Goal: Navigation & Orientation: Find specific page/section

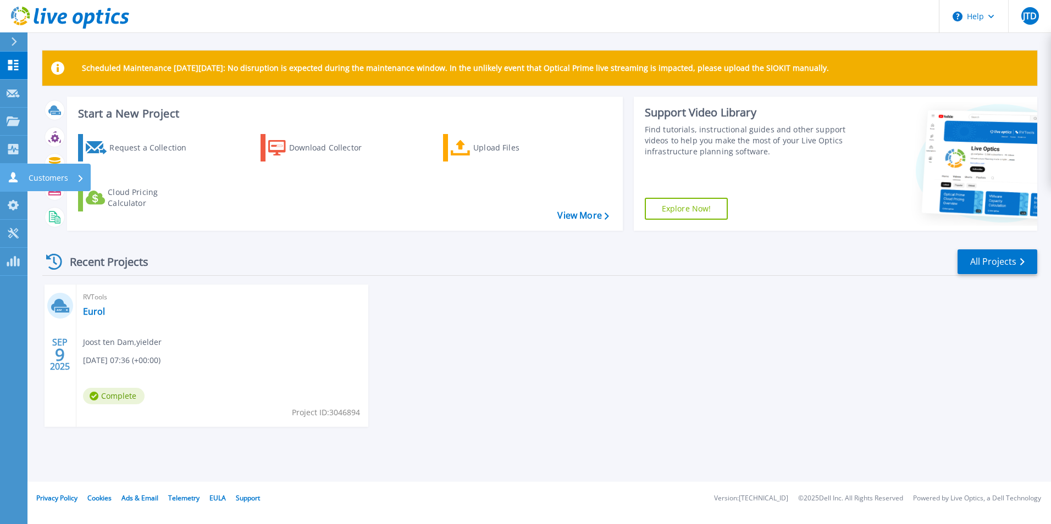
click at [53, 178] on p "Customers" at bounding box center [49, 178] width 40 height 29
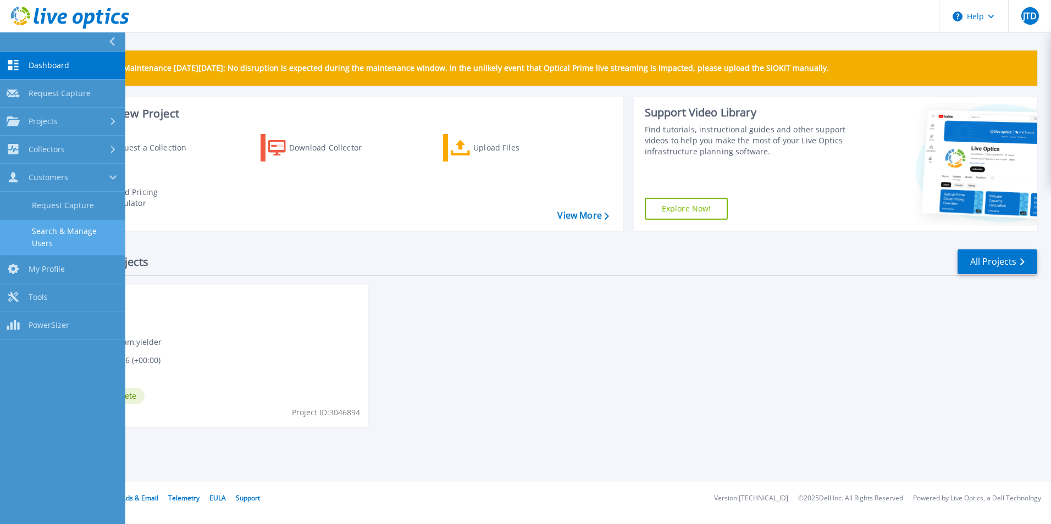
click at [64, 239] on link "Search & Manage Users" at bounding box center [62, 237] width 125 height 35
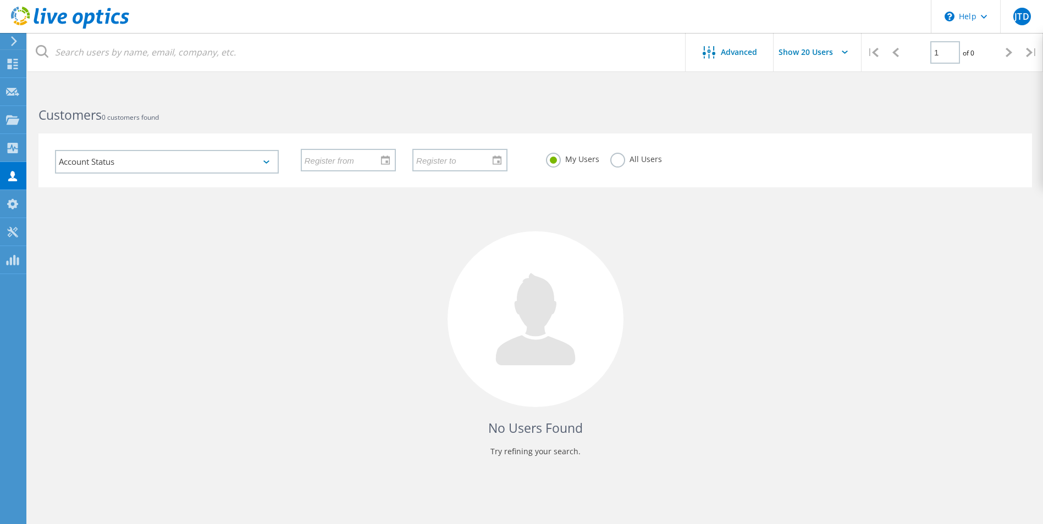
click at [620, 162] on label "All Users" at bounding box center [636, 158] width 52 height 10
click at [0, 0] on input "All Users" at bounding box center [0, 0] width 0 height 0
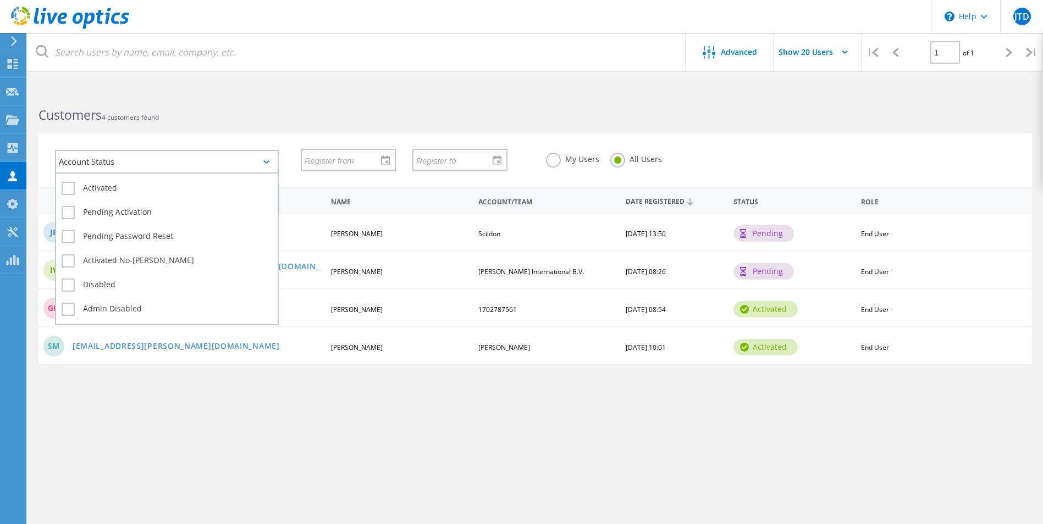
click at [165, 166] on div "Account Status" at bounding box center [167, 162] width 224 height 24
click at [151, 160] on div "Account Status" at bounding box center [167, 162] width 224 height 24
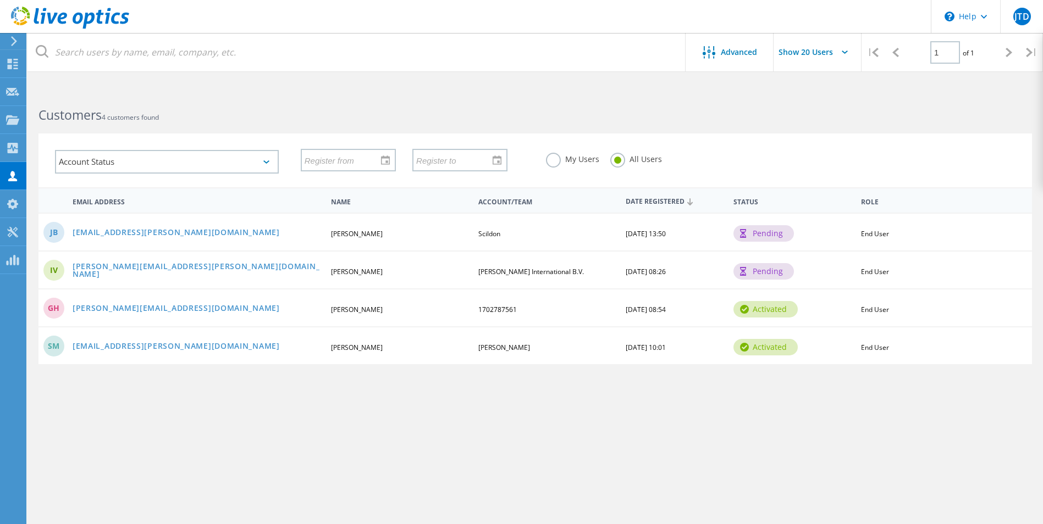
click at [549, 158] on label "My Users" at bounding box center [572, 158] width 53 height 10
click at [0, 0] on input "My Users" at bounding box center [0, 0] width 0 height 0
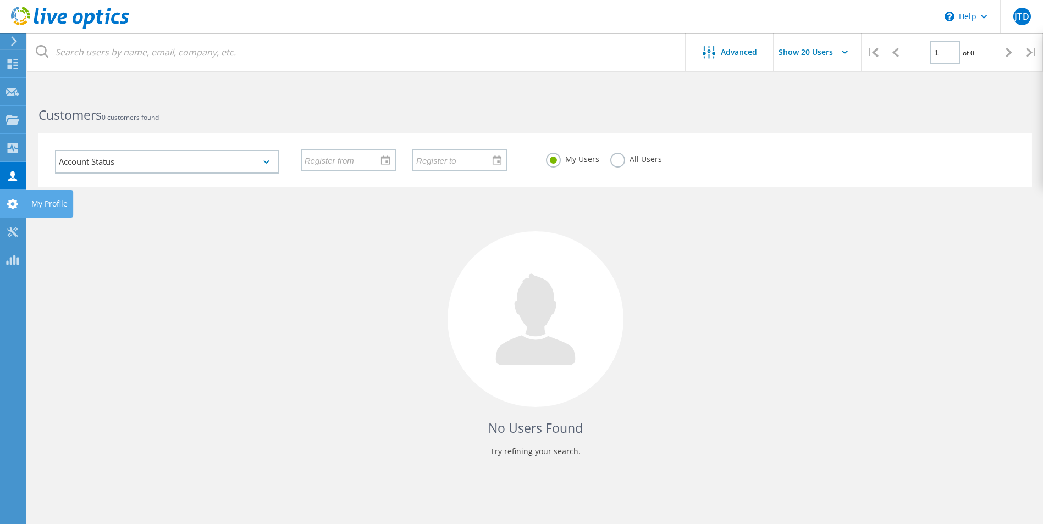
click at [13, 207] on use at bounding box center [12, 204] width 11 height 10
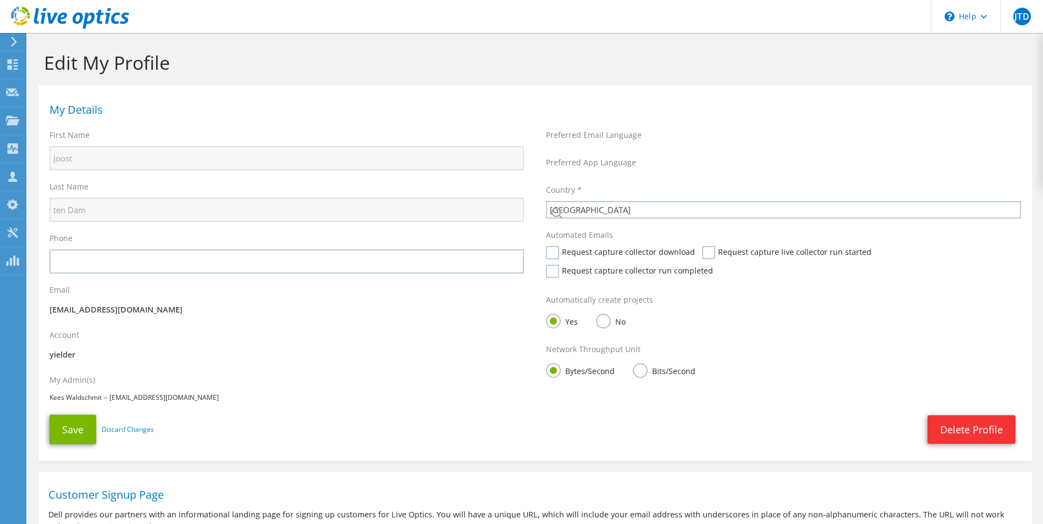
select select "160"
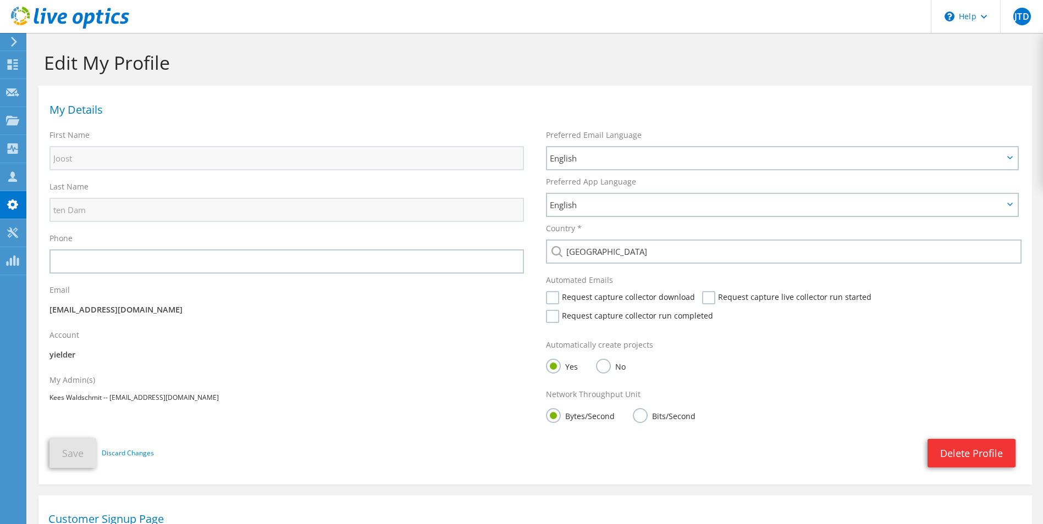
click at [18, 45] on icon at bounding box center [14, 42] width 8 height 10
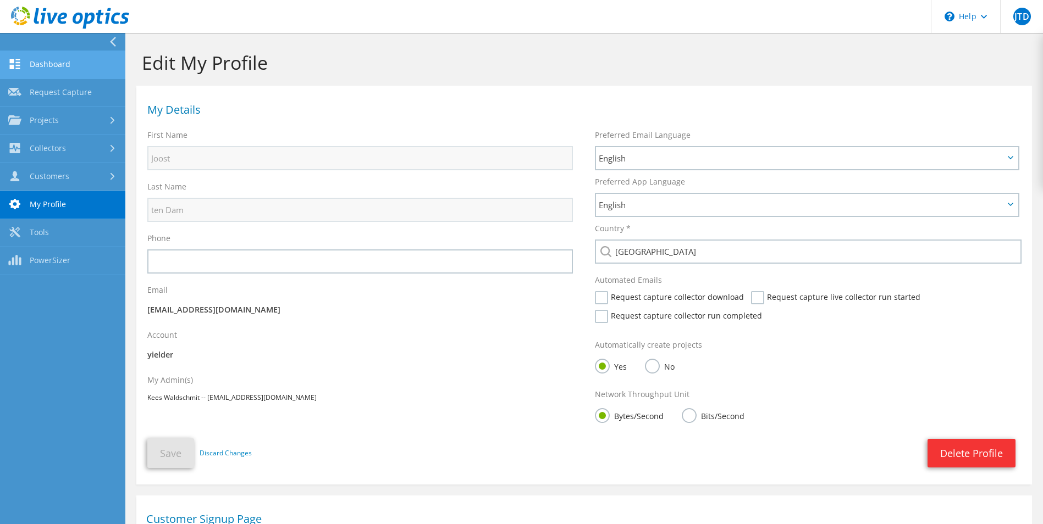
click at [48, 56] on link "Dashboard" at bounding box center [62, 65] width 125 height 28
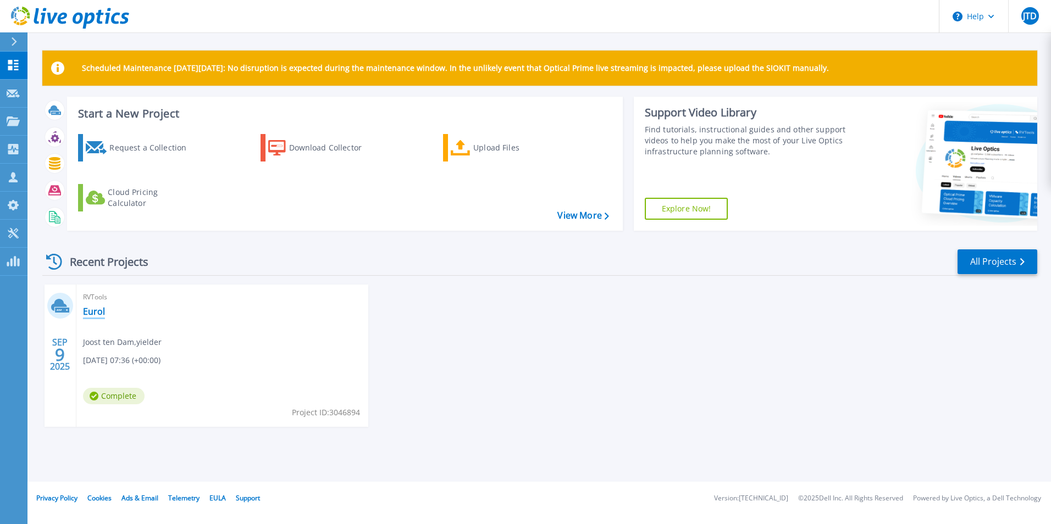
click at [90, 312] on link "Eurol" at bounding box center [94, 311] width 22 height 11
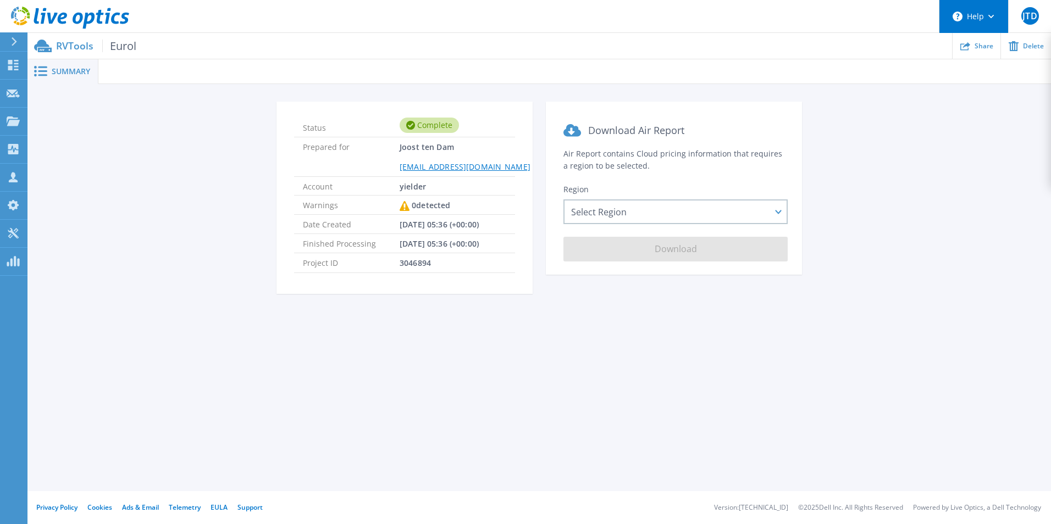
click at [990, 15] on icon at bounding box center [991, 17] width 6 height 4
click at [51, 12] on icon at bounding box center [70, 18] width 118 height 23
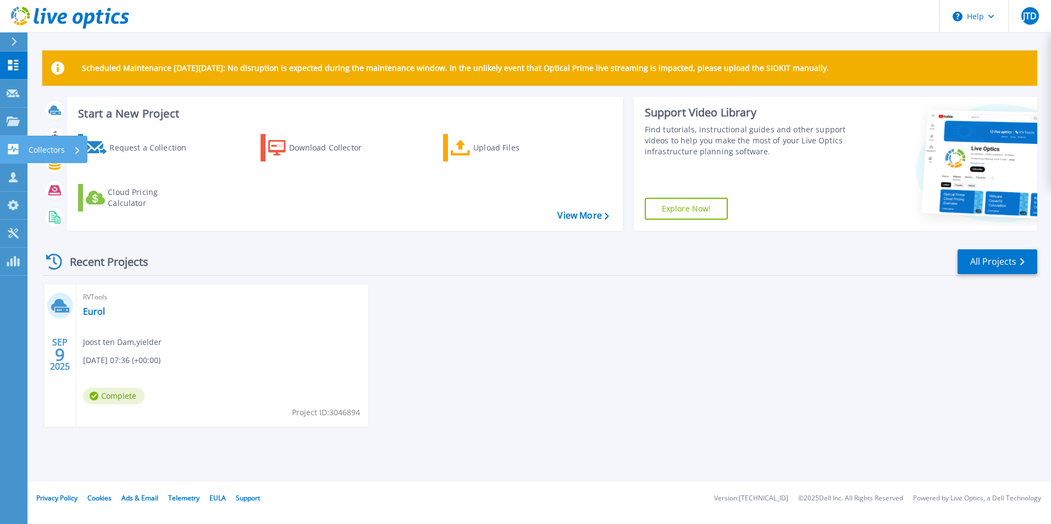
click at [46, 140] on p "Collectors" at bounding box center [47, 150] width 36 height 29
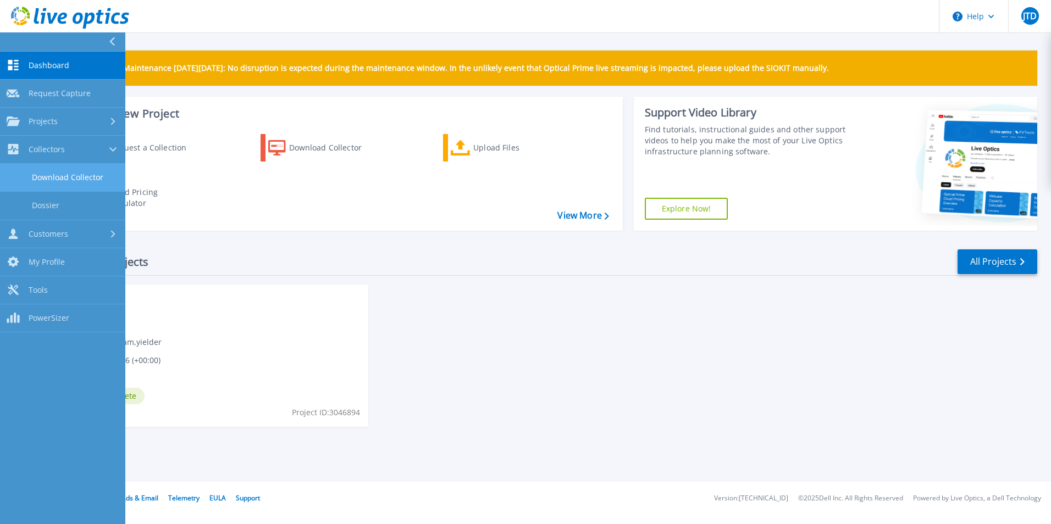
click at [67, 176] on link "Download Collector" at bounding box center [62, 178] width 125 height 28
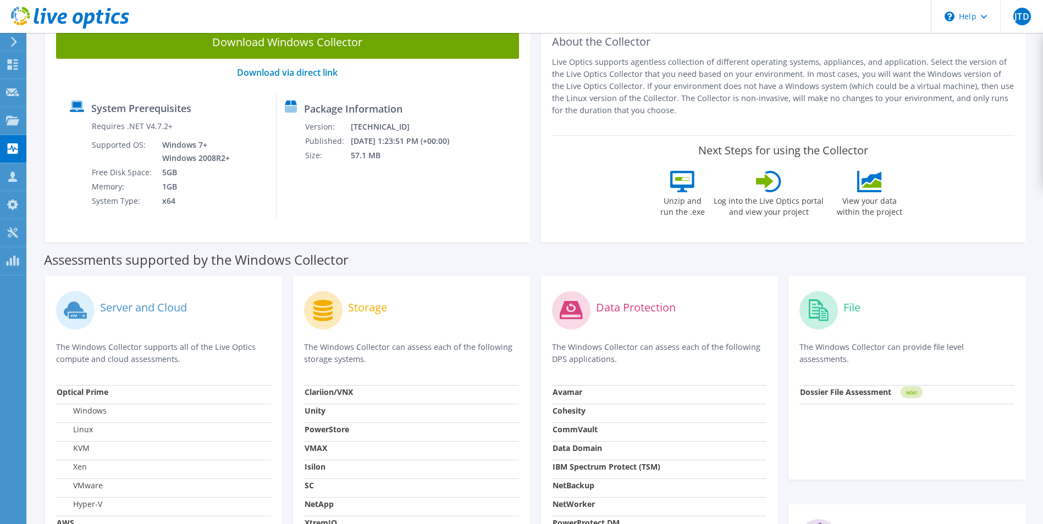
scroll to position [220, 0]
